Goal: Task Accomplishment & Management: Manage account settings

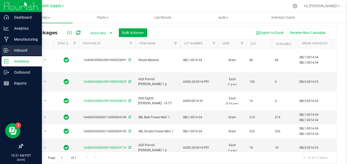
scroll to position [78, 0]
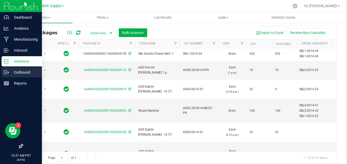
click at [6, 70] on icon at bounding box center [6, 72] width 5 height 5
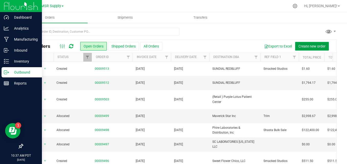
click at [301, 49] on button "Create new order" at bounding box center [312, 46] width 34 height 9
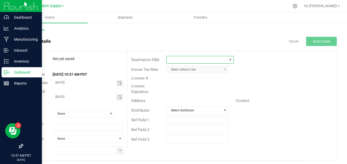
click at [199, 59] on span at bounding box center [197, 59] width 61 height 7
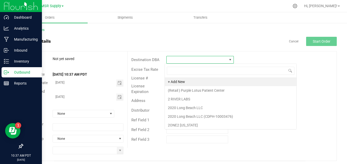
scroll to position [8, 66]
type input "nabis le"
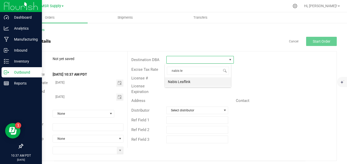
click at [191, 84] on li "Nabis Leaflink" at bounding box center [198, 81] width 66 height 9
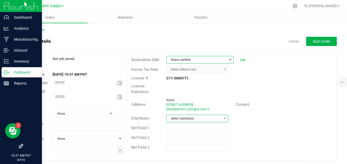
click at [196, 118] on span "Select distributor" at bounding box center [194, 118] width 55 height 7
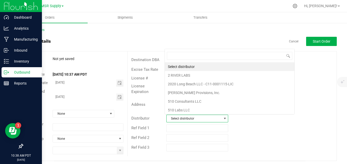
scroll to position [8, 60]
type input "msr"
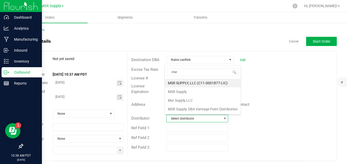
click at [196, 85] on li "MSR SUPPLY, LLC (C11-0001877-LIC)" at bounding box center [203, 83] width 76 height 9
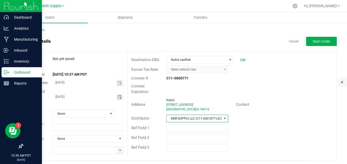
click at [118, 97] on span "Toggle calendar" at bounding box center [120, 97] width 4 height 4
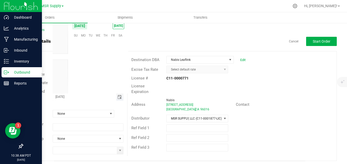
scroll to position [82908, 0]
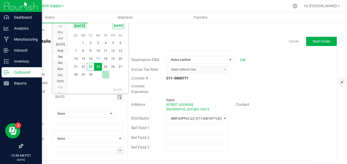
click at [108, 72] on td at bounding box center [105, 75] width 7 height 8
click at [108, 69] on span "25" at bounding box center [105, 67] width 7 height 8
type input "[DATE]"
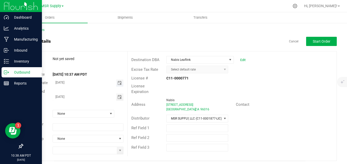
click at [118, 83] on span "Toggle calendar" at bounding box center [120, 83] width 4 height 4
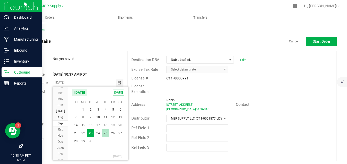
click at [105, 132] on span "25" at bounding box center [105, 133] width 7 height 8
type input "[DATE]"
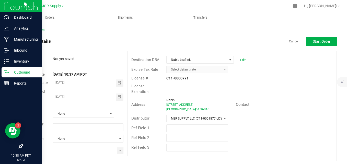
click at [101, 62] on div "Order # Not yet saved" at bounding box center [75, 59] width 105 height 8
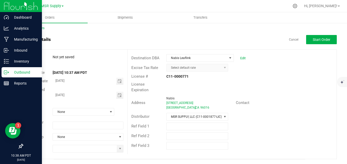
scroll to position [2, 0]
click at [120, 151] on span at bounding box center [120, 148] width 6 height 7
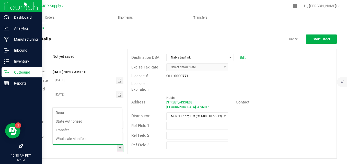
scroll to position [8, 69]
click at [79, 131] on li "Transfer" at bounding box center [87, 130] width 69 height 9
type input "Transfer"
click at [259, 76] on div "License # C11-0000771" at bounding box center [232, 76] width 209 height 8
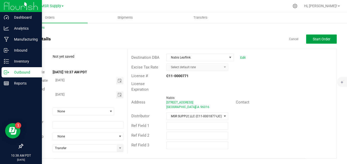
click at [313, 41] on span "Start Order" at bounding box center [322, 39] width 18 height 4
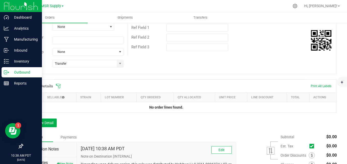
scroll to position [130, 0]
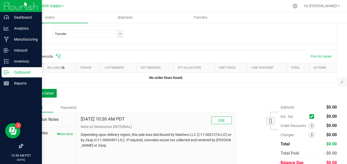
drag, startPoint x: 52, startPoint y: 92, endPoint x: 49, endPoint y: 93, distance: 2.8
click at [51, 92] on button "Add New Detail" at bounding box center [39, 93] width 34 height 9
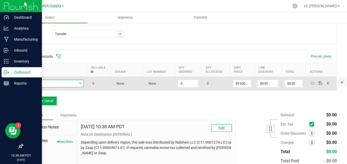
click at [65, 83] on span "NO DATA FOUND" at bounding box center [51, 83] width 51 height 7
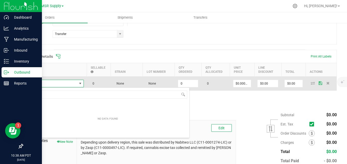
scroll to position [8, 58]
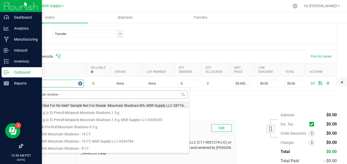
type input "mountain shadows"
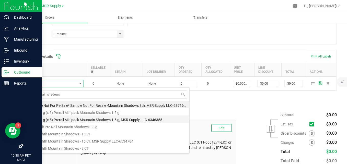
click at [79, 116] on li "AGS 0.3 g (x 5) Preroll Minipack Mountain Shadows 1.5 g, MSR Supply LLC-6346355" at bounding box center [107, 119] width 163 height 7
type input "0 ea"
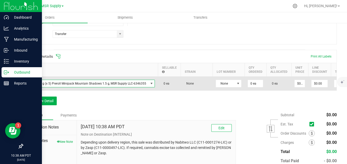
click at [113, 83] on span "AGS 0.3 g (x 5) Preroll Minipack Mountain Shadows 1.5 g, MSR Supply LLC-6346355" at bounding box center [87, 83] width 122 height 7
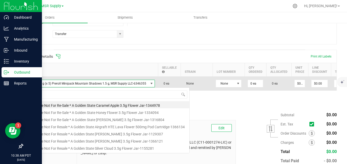
scroll to position [8, 128]
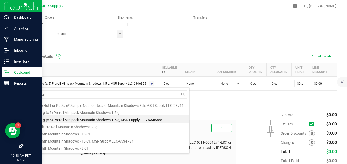
type input "mountain"
click at [93, 112] on li "AGS 0.3 g (x 5) Preroll Minipack Mountain Shadows 1.5 g" at bounding box center [107, 111] width 163 height 7
type input "$12.75000"
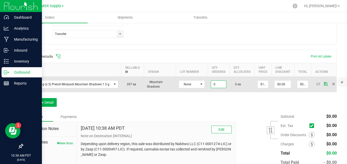
click at [215, 86] on input "0" at bounding box center [218, 84] width 15 height 7
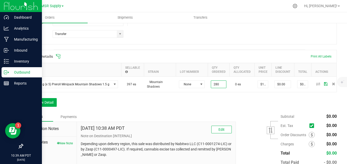
type input "280 ea"
type input "$3,570.00"
click at [201, 107] on div "Order Details Print All Labels Item Sellable Strain Lot Number Qty Ordered Qty …" at bounding box center [179, 81] width 314 height 62
click at [46, 107] on button "Add New Detail" at bounding box center [39, 102] width 34 height 9
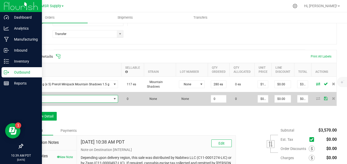
click at [55, 96] on span "NO DATA FOUND" at bounding box center [68, 98] width 85 height 7
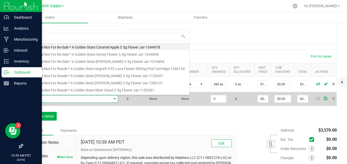
scroll to position [8, 91]
type input "moonbeam"
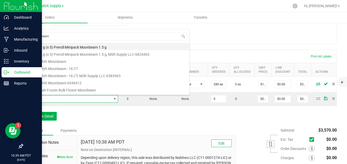
click at [97, 45] on li "AGS 0.3 g (x 5) Preroll Minipack Moonbeam 1.5 g" at bounding box center [107, 46] width 163 height 7
type input "0 ea"
type input "$12.75000"
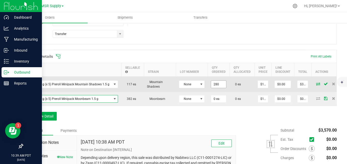
click at [217, 85] on input "280" at bounding box center [218, 84] width 15 height 7
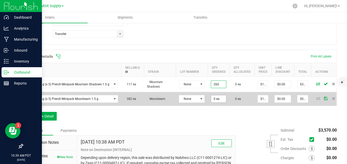
type input "260 ea"
type input "$3,315.00"
click at [220, 100] on input "0" at bounding box center [218, 98] width 15 height 7
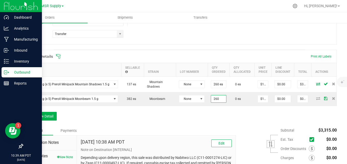
type input "260 ea"
type input "$3,315.00"
click at [216, 47] on div "Order details Export PDF Done Editing Order # 00009517 Status Created Order Dat…" at bounding box center [179, 56] width 314 height 298
click at [49, 119] on button "Add New Detail" at bounding box center [39, 116] width 34 height 9
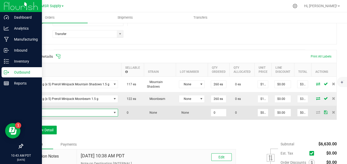
click at [40, 113] on span "NO DATA FOUND" at bounding box center [68, 112] width 85 height 7
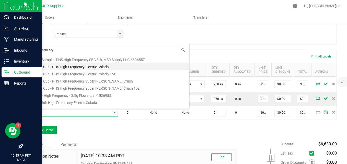
scroll to position [92, 0]
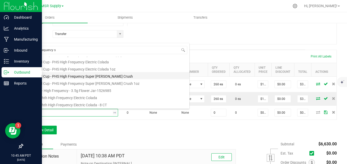
type input "high frequency su"
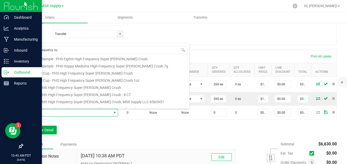
scroll to position [26, 0]
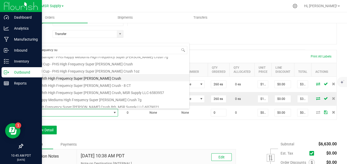
click at [70, 77] on li "PHS Eighth High Frequency Super [PERSON_NAME] Crush" at bounding box center [107, 77] width 163 height 7
type input "0 ea"
type input "$25.00000"
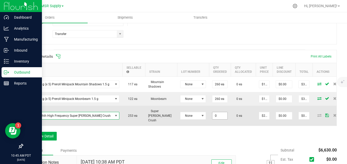
click at [223, 114] on input "0" at bounding box center [219, 115] width 15 height 7
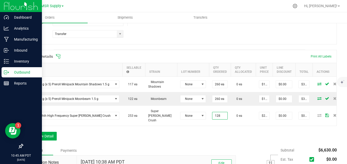
type input "128 ea"
type input "$3,200.00"
click at [214, 145] on div "Order Details Print All Labels Item Sellable Strain Lot Number Qty Ordered Qty …" at bounding box center [179, 98] width 314 height 96
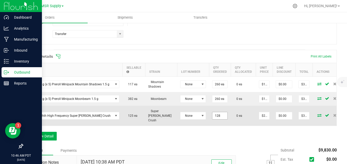
click at [214, 114] on input "128" at bounding box center [219, 115] width 15 height 7
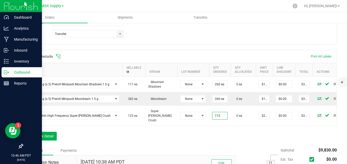
type input "112 ea"
type input "$2,800.00"
click at [197, 131] on div "Order Details Print All Labels Item Sellable Strain Lot Number Qty Ordered Qty …" at bounding box center [179, 98] width 314 height 96
click at [53, 133] on button "Add New Detail" at bounding box center [39, 136] width 34 height 9
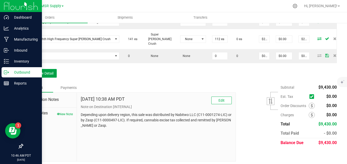
scroll to position [181, 0]
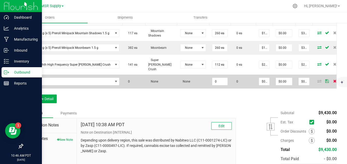
click at [331, 80] on span at bounding box center [335, 81] width 8 height 3
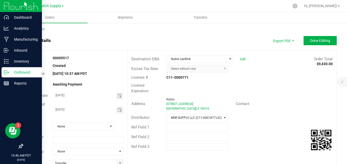
scroll to position [0, 0]
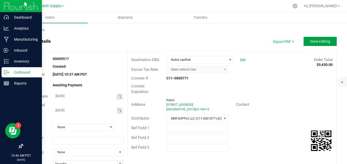
click at [311, 44] on button "Done Editing" at bounding box center [320, 41] width 33 height 9
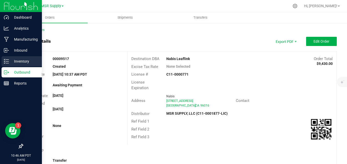
click at [9, 61] on p "Inventory" at bounding box center [24, 61] width 31 height 6
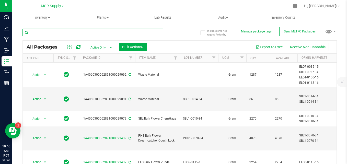
click at [76, 33] on input "text" at bounding box center [92, 33] width 141 height 8
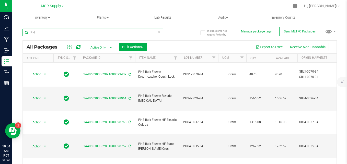
type input "P"
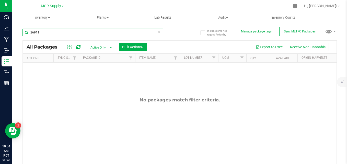
type input "26911"
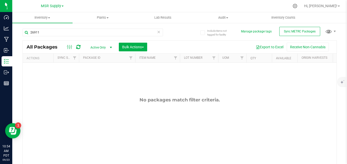
click at [108, 46] on span "select" at bounding box center [111, 47] width 6 height 7
click at [96, 76] on li "All" at bounding box center [100, 79] width 28 height 8
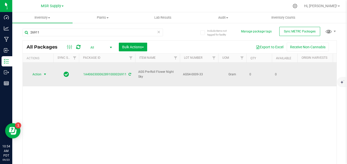
click at [39, 71] on span "Action" at bounding box center [35, 74] width 14 height 7
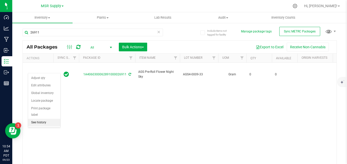
click at [46, 119] on li "See history" at bounding box center [44, 123] width 32 height 8
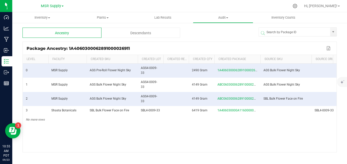
click at [140, 35] on div "Descendants" at bounding box center [140, 33] width 79 height 10
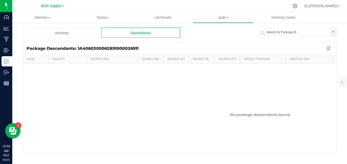
click at [87, 37] on div "Ancestry" at bounding box center [61, 33] width 79 height 10
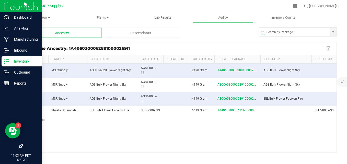
click at [10, 63] on p "Inventory" at bounding box center [24, 61] width 31 height 6
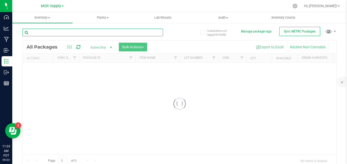
click at [90, 35] on input "text" at bounding box center [92, 33] width 141 height 8
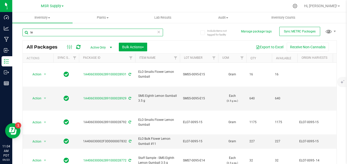
type input "l"
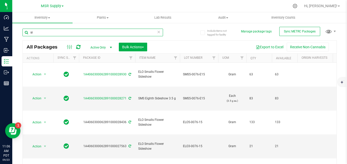
type input "s"
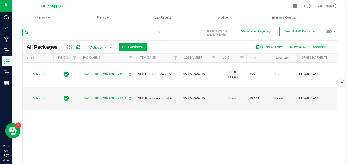
type input "f"
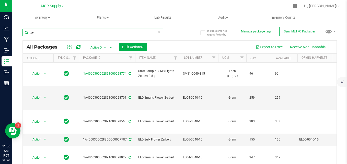
type input "z"
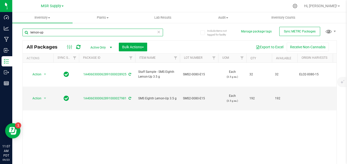
type input "lemon-up"
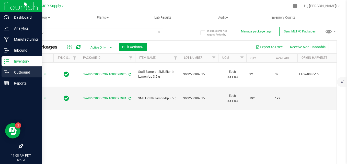
click at [10, 72] on p "Outbound" at bounding box center [24, 72] width 31 height 6
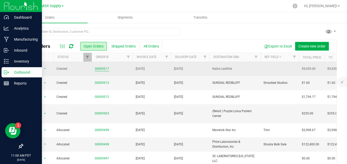
click at [95, 67] on link "00009517" at bounding box center [102, 68] width 14 height 5
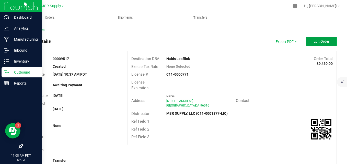
click at [314, 39] on span "Edit Order" at bounding box center [322, 41] width 16 height 4
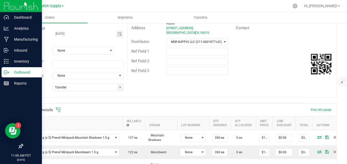
scroll to position [128, 0]
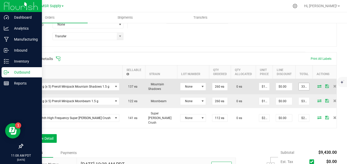
click at [299, 84] on input "3315" at bounding box center [304, 86] width 10 height 7
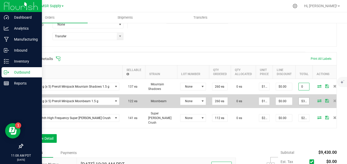
type input "0"
type input "$0.00000"
type input "$0.00"
click at [299, 103] on input "3315" at bounding box center [304, 101] width 10 height 7
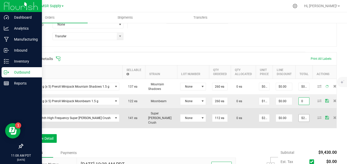
type input "0"
type input "$0.00000"
type input "$0.00"
click at [299, 117] on input "2800" at bounding box center [304, 118] width 10 height 7
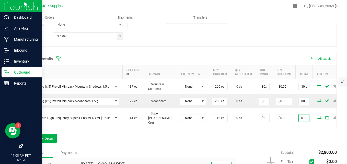
type input "0"
type input "$0.00000"
type input "$0.00"
click at [45, 135] on button "Add New Detail" at bounding box center [39, 138] width 34 height 9
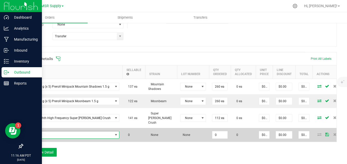
click at [55, 131] on span "NO DATA FOUND" at bounding box center [69, 134] width 87 height 7
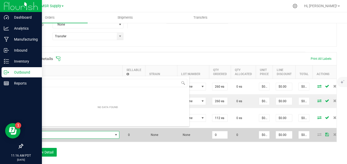
scroll to position [8, 91]
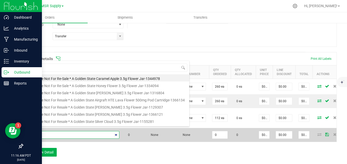
type input "electric"
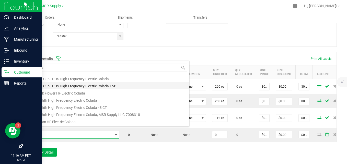
scroll to position [51, 0]
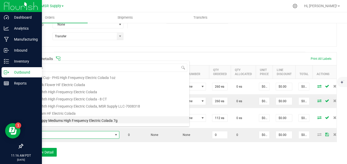
click at [76, 120] on li "PHS Happy Mediums High Frequency Electric Colada 7g" at bounding box center [107, 119] width 163 height 7
type input "0 ea"
type input "$27.00000"
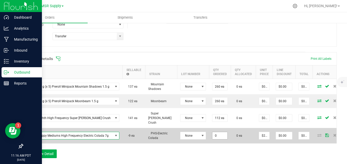
click at [213, 132] on input "0" at bounding box center [219, 135] width 15 height 7
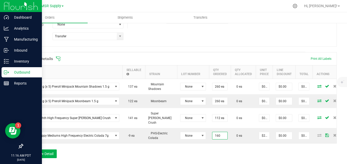
type input "160 ea"
type input "$4,320.00"
click at [174, 149] on div "Order Details Print All Labels Item Sellable Strain Lot Number Qty Ordered Qty …" at bounding box center [179, 107] width 314 height 111
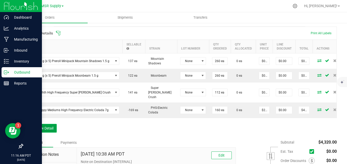
click at [50, 130] on button "Add New Detail" at bounding box center [39, 128] width 34 height 9
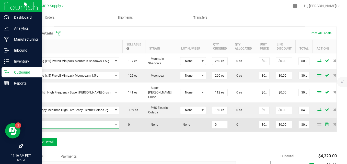
click at [54, 121] on span "NO DATA FOUND" at bounding box center [69, 124] width 87 height 7
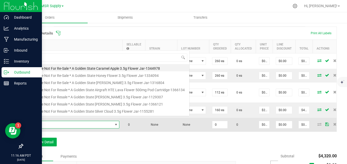
scroll to position [8, 91]
type input "gorilla"
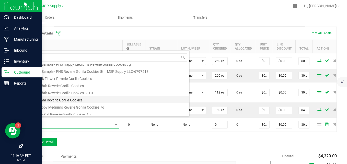
scroll to position [51, 0]
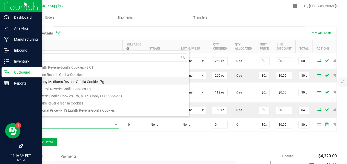
click at [87, 83] on li "PHS Happy Mediums Reverie Gorilla Cookies 7g" at bounding box center [107, 80] width 163 height 7
type input "0 ea"
type input "$27.00000"
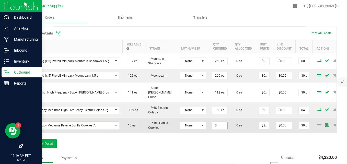
click at [213, 122] on input "0" at bounding box center [219, 125] width 15 height 7
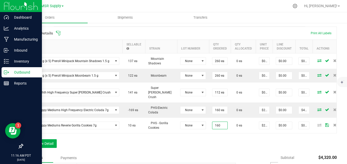
type input "160 ea"
type input "$4,320.00"
click at [161, 144] on div "Order Details Print All Labels Item Sellable Strain Lot Number Qty Ordered Qty …" at bounding box center [179, 90] width 314 height 127
click at [44, 144] on button "Add New Detail" at bounding box center [39, 143] width 34 height 9
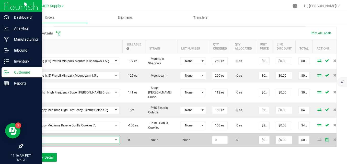
click at [50, 137] on span "NO DATA FOUND" at bounding box center [69, 140] width 87 height 7
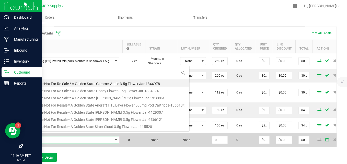
scroll to position [8, 91]
type input "couch l"
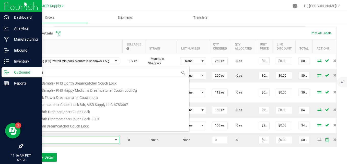
scroll to position [26, 0]
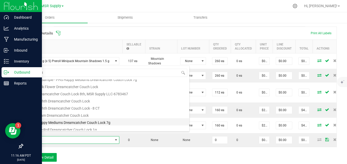
click at [71, 120] on li "PHS Happy Mediums Dreamcatcher Couch Lock 7g" at bounding box center [107, 121] width 163 height 7
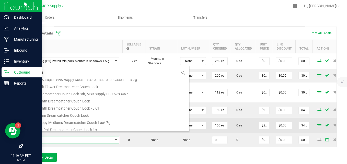
type input "0 ea"
type input "$27.00000"
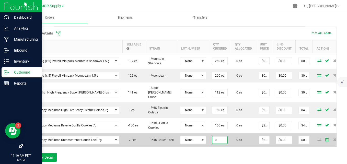
click at [218, 137] on input "0" at bounding box center [219, 140] width 15 height 7
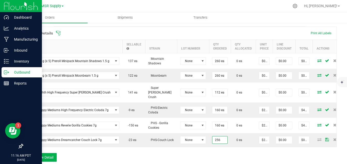
type input "256 ea"
type input "$6,912.00"
click at [232, 159] on div "Order Details Print All Labels Item Sellable Strain Lot Number Qty Ordered Qty …" at bounding box center [179, 97] width 314 height 140
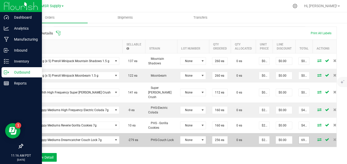
click at [305, 137] on input "6912" at bounding box center [304, 140] width 10 height 7
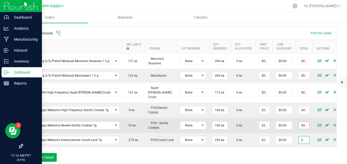
type input "0"
type input "4320"
type input "$0.00000"
type input "$0.00"
click at [304, 122] on input "4320" at bounding box center [304, 125] width 10 height 7
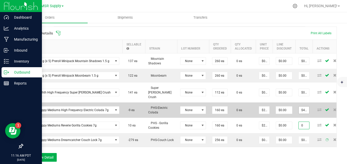
type input "0"
type input "$0.00000"
type input "$0.00"
click at [299, 109] on span "$4,320.00" at bounding box center [304, 110] width 11 height 8
click at [300, 107] on input "4320" at bounding box center [304, 110] width 10 height 7
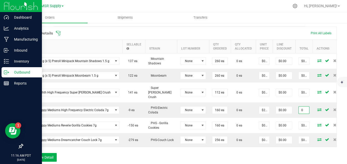
type input "0"
type input "$0.00000"
type input "$0.00"
click at [289, 154] on div "Order Details Print All Labels Item Sellable Strain Lot Number Qty Ordered Qty …" at bounding box center [179, 97] width 314 height 140
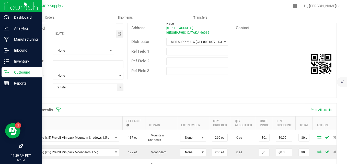
scroll to position [0, 0]
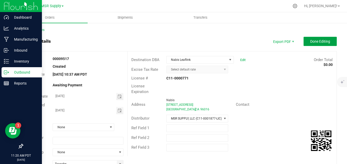
drag, startPoint x: 306, startPoint y: 44, endPoint x: 298, endPoint y: 46, distance: 8.3
click at [306, 44] on button "Done Editing" at bounding box center [320, 41] width 33 height 9
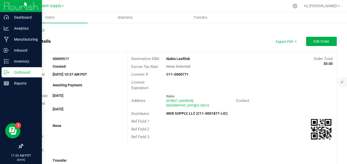
click at [32, 29] on link "Back to Orders" at bounding box center [33, 30] width 22 height 4
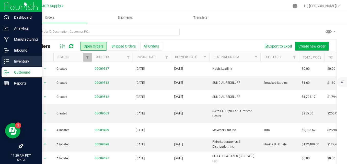
click at [11, 60] on p "Inventory" at bounding box center [24, 61] width 31 height 6
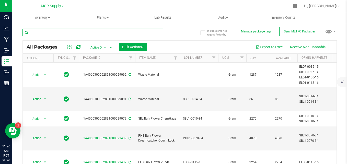
click at [101, 32] on input "text" at bounding box center [92, 33] width 141 height 8
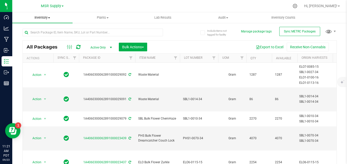
click at [46, 18] on span "Inventory" at bounding box center [42, 17] width 60 height 5
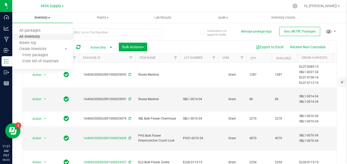
click at [42, 38] on span "All inventory" at bounding box center [29, 37] width 35 height 4
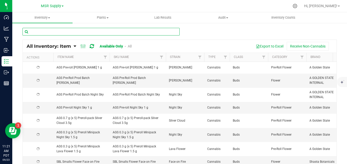
click at [124, 32] on input "text" at bounding box center [100, 32] width 157 height 8
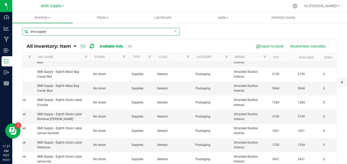
scroll to position [0, 4]
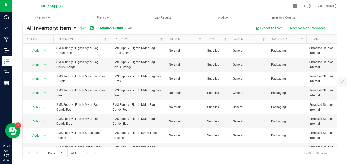
type input "sms supply"
click at [146, 26] on div "Export to Excel Receive Non-Cannabis" at bounding box center [236, 28] width 194 height 9
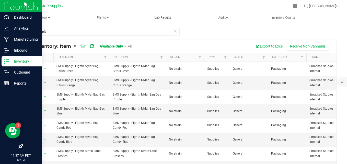
click at [12, 58] on p "Inventory" at bounding box center [24, 61] width 31 height 6
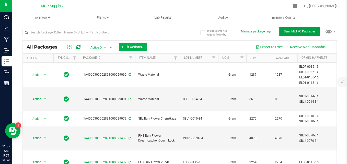
click at [299, 32] on span "Sync METRC Packages" at bounding box center [300, 32] width 32 height 4
